Goal: Transaction & Acquisition: Purchase product/service

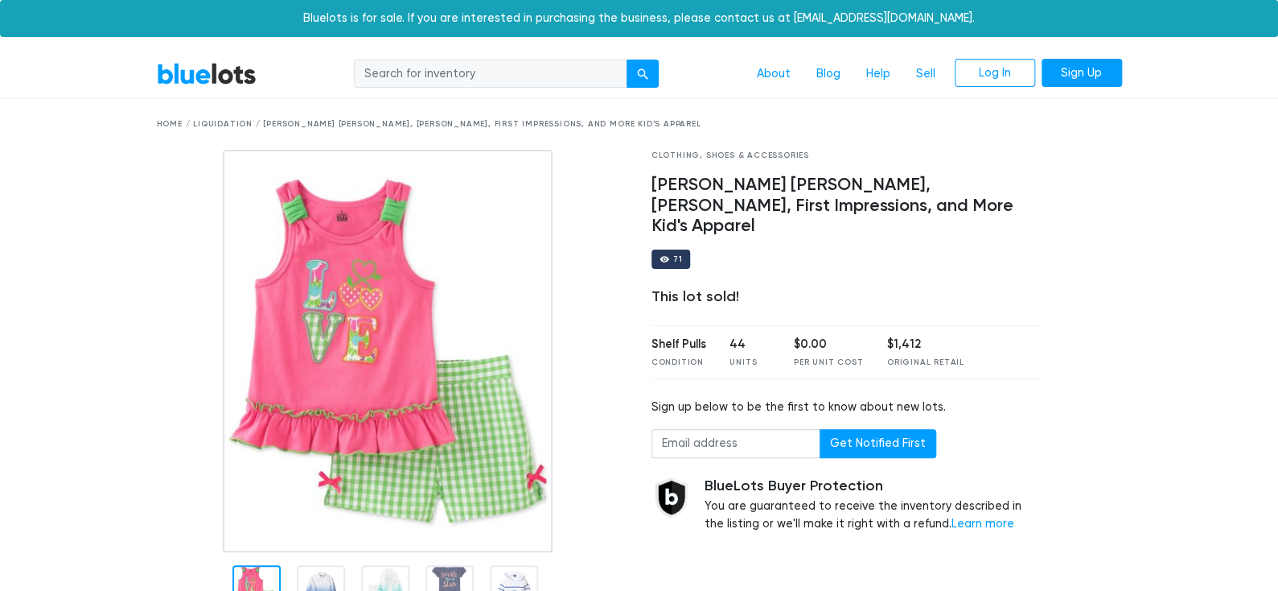
click at [215, 84] on link "BlueLots" at bounding box center [207, 73] width 100 height 23
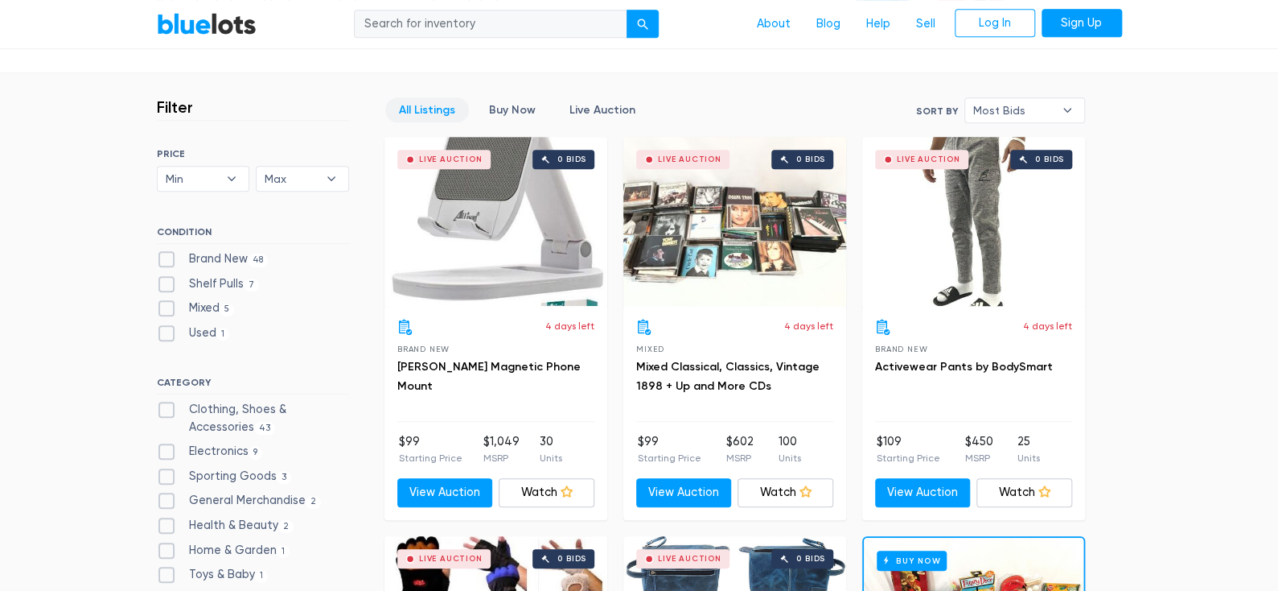
scroll to position [402, 0]
click at [252, 406] on label "Clothing, Shoes & Accessories 43" at bounding box center [253, 418] width 192 height 35
click at [167, 406] on Accessories"] "Clothing, Shoes & Accessories 43" at bounding box center [162, 406] width 10 height 10
checkbox Accessories"] "true"
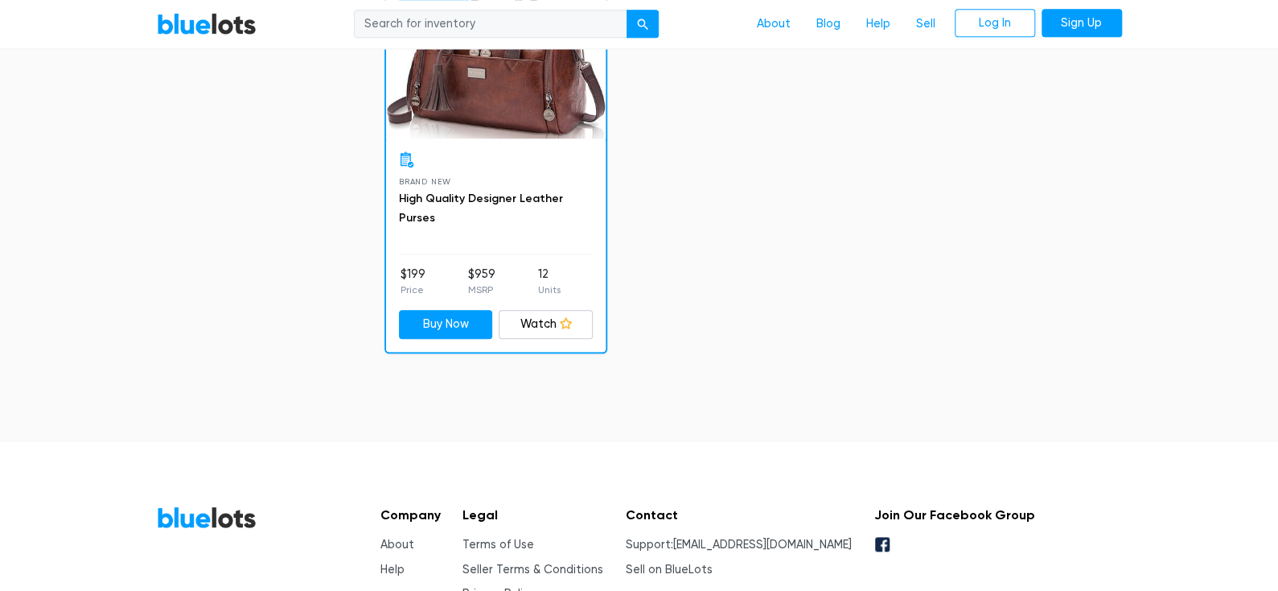
scroll to position [7064, 0]
